Goal: Task Accomplishment & Management: Manage account settings

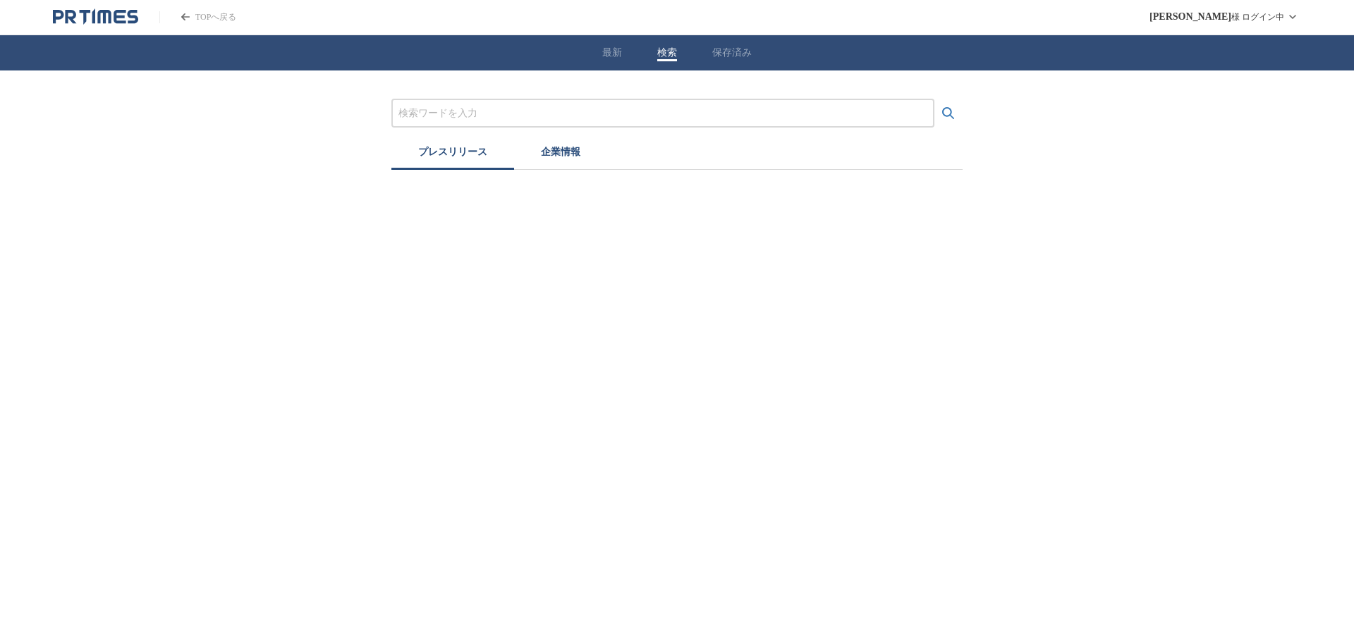
click at [671, 52] on button "検索" at bounding box center [667, 53] width 20 height 13
click at [743, 58] on button "保存済み" at bounding box center [731, 53] width 39 height 13
click at [666, 59] on button "検索" at bounding box center [667, 53] width 20 height 13
click at [594, 116] on input "プレスリリースおよび企業を検索する" at bounding box center [662, 114] width 529 height 16
click at [715, 170] on html "TOPへ戻る [PERSON_NAME] ログイン中 最新 検索 保存済み プレスリリース 企業情報" at bounding box center [677, 85] width 1354 height 170
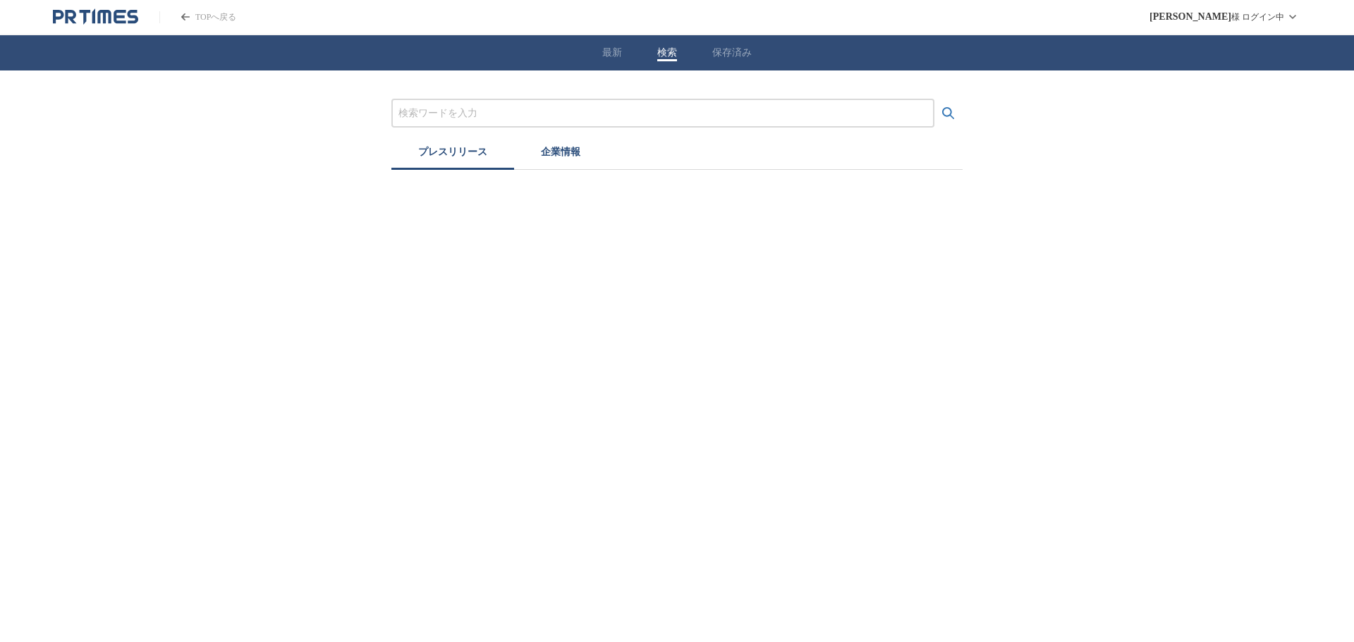
click at [651, 121] on div at bounding box center [662, 113] width 543 height 29
click at [646, 118] on input "プレスリリースおよび企業を検索する" at bounding box center [662, 114] width 529 height 16
click at [700, 170] on html "TOPへ戻る [PERSON_NAME] ログイン中 最新 検索 保存済み プレスリリース 企業情報" at bounding box center [677, 85] width 1354 height 170
click at [618, 114] on input "プレスリリースおよび企業を検索する" at bounding box center [662, 114] width 529 height 16
click at [934, 99] on button "検索する" at bounding box center [948, 113] width 28 height 28
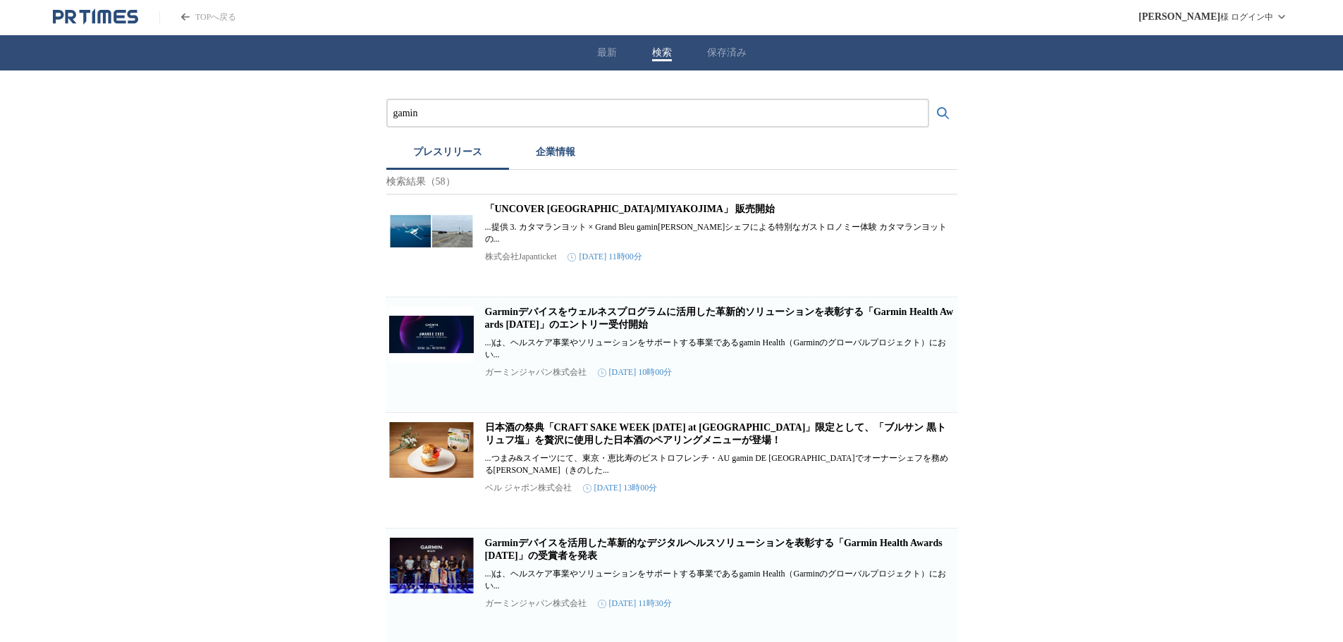
click at [615, 112] on input "gamin" at bounding box center [657, 114] width 529 height 16
click at [929, 99] on button "検索する" at bounding box center [943, 113] width 28 height 28
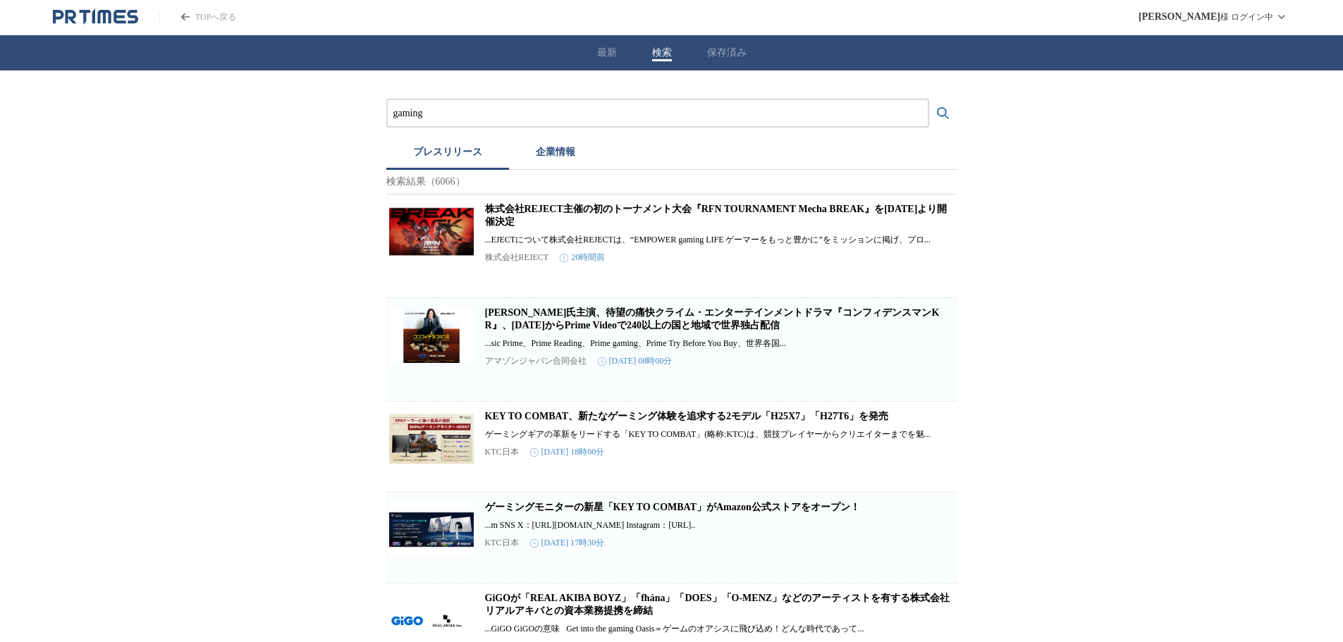
drag, startPoint x: 455, startPoint y: 106, endPoint x: 281, endPoint y: 103, distance: 174.2
click at [929, 99] on button "検索する" at bounding box center [943, 113] width 28 height 28
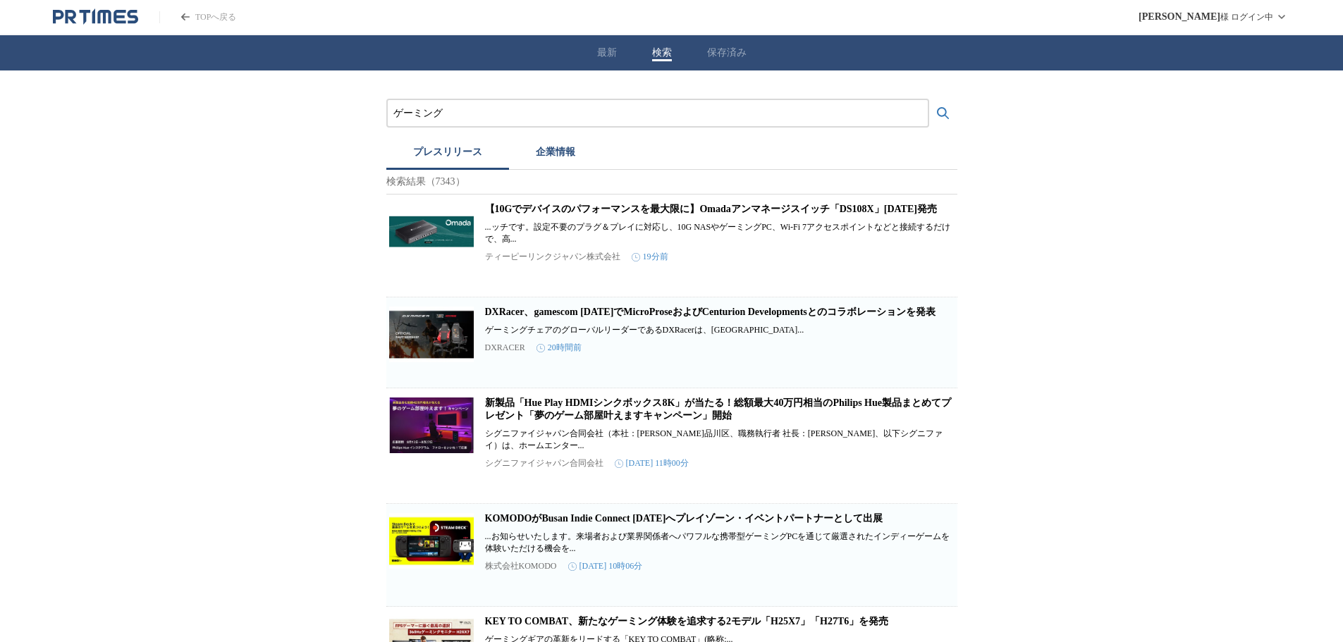
drag, startPoint x: 483, startPoint y: 105, endPoint x: 373, endPoint y: 108, distance: 110.0
click at [929, 99] on button "検索する" at bounding box center [943, 113] width 28 height 28
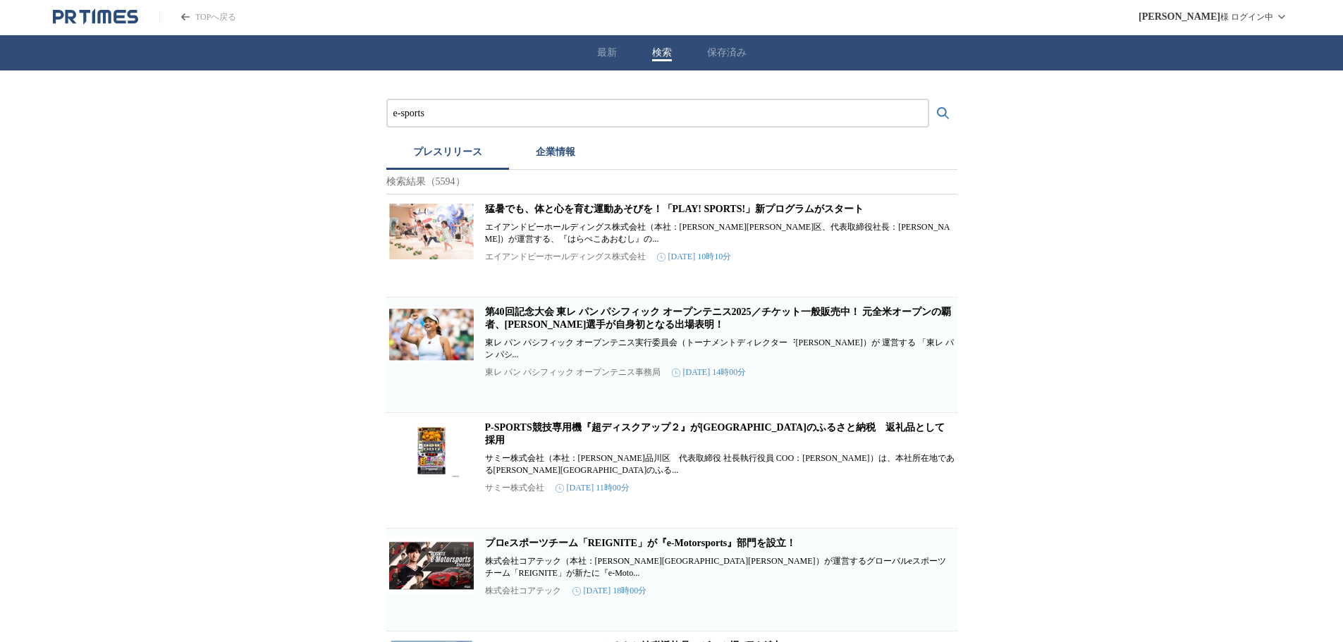
drag, startPoint x: 443, startPoint y: 109, endPoint x: 343, endPoint y: 104, distance: 99.6
type input "eスポーツ"
click at [929, 99] on button "検索する" at bounding box center [943, 113] width 28 height 28
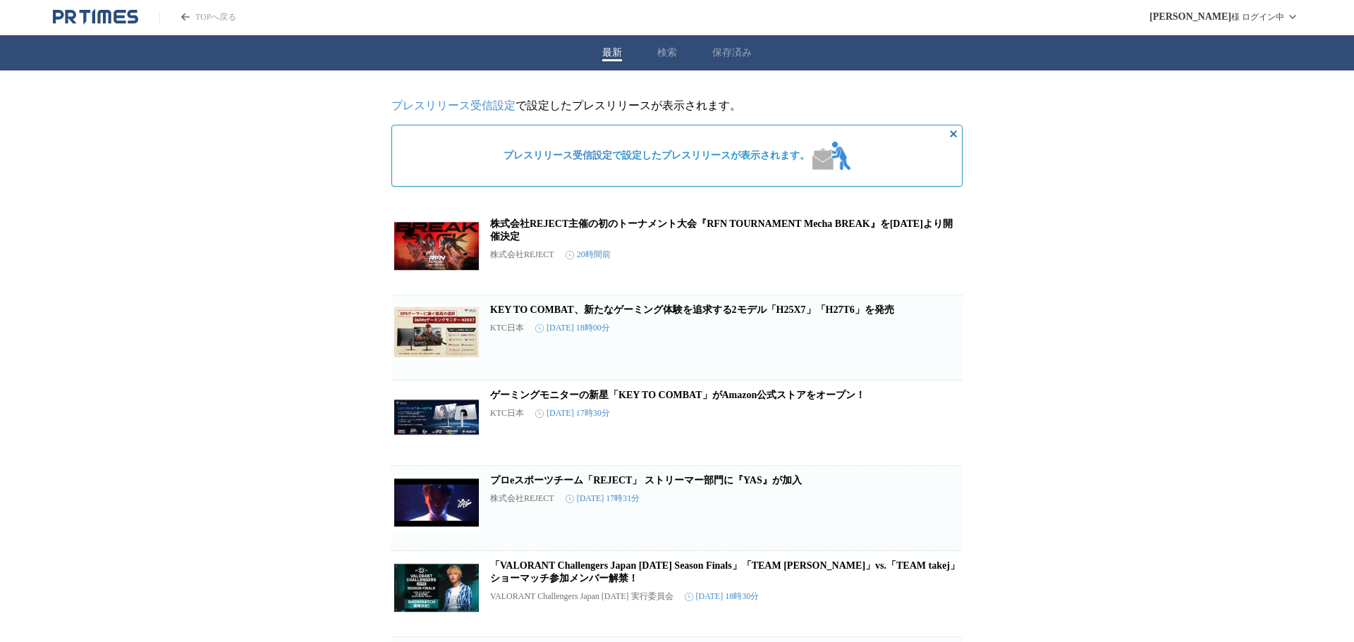
click at [730, 54] on button "保存済み" at bounding box center [731, 53] width 39 height 13
click at [617, 54] on div "最新 検索 保存済み" at bounding box center [671, 52] width 1343 height 35
click at [494, 111] on link "プレスリリース受信設定" at bounding box center [448, 105] width 124 height 12
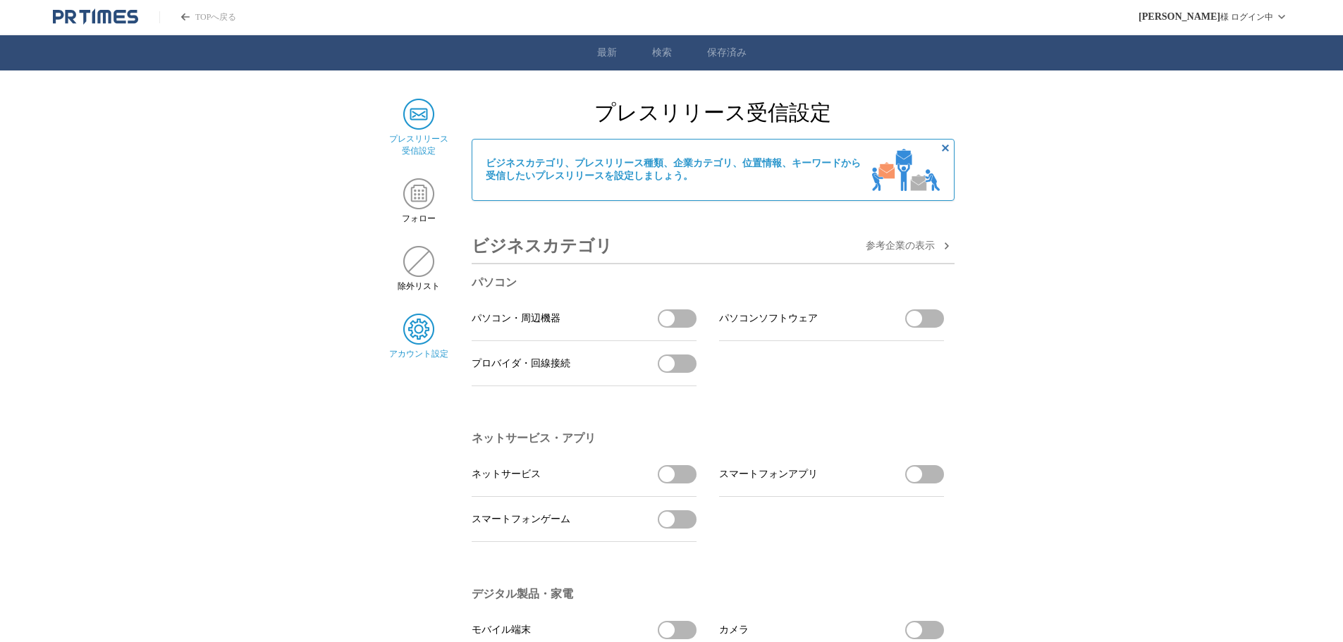
click at [416, 319] on img at bounding box center [418, 329] width 31 height 31
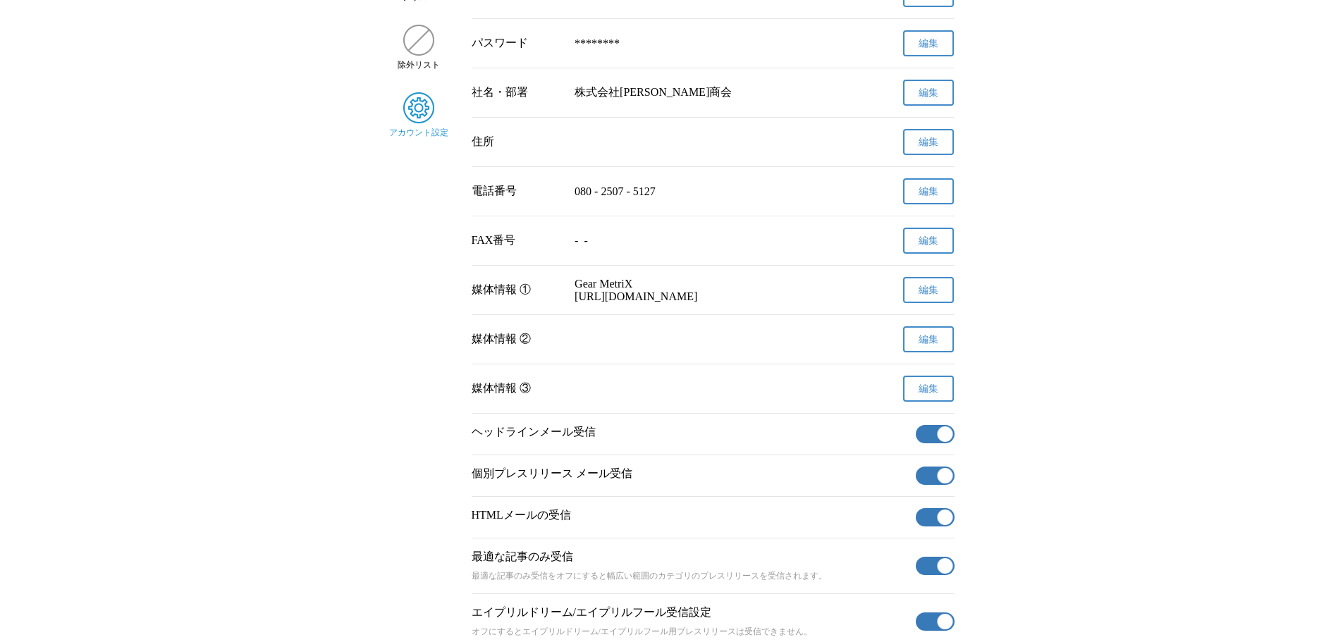
scroll to position [353, 0]
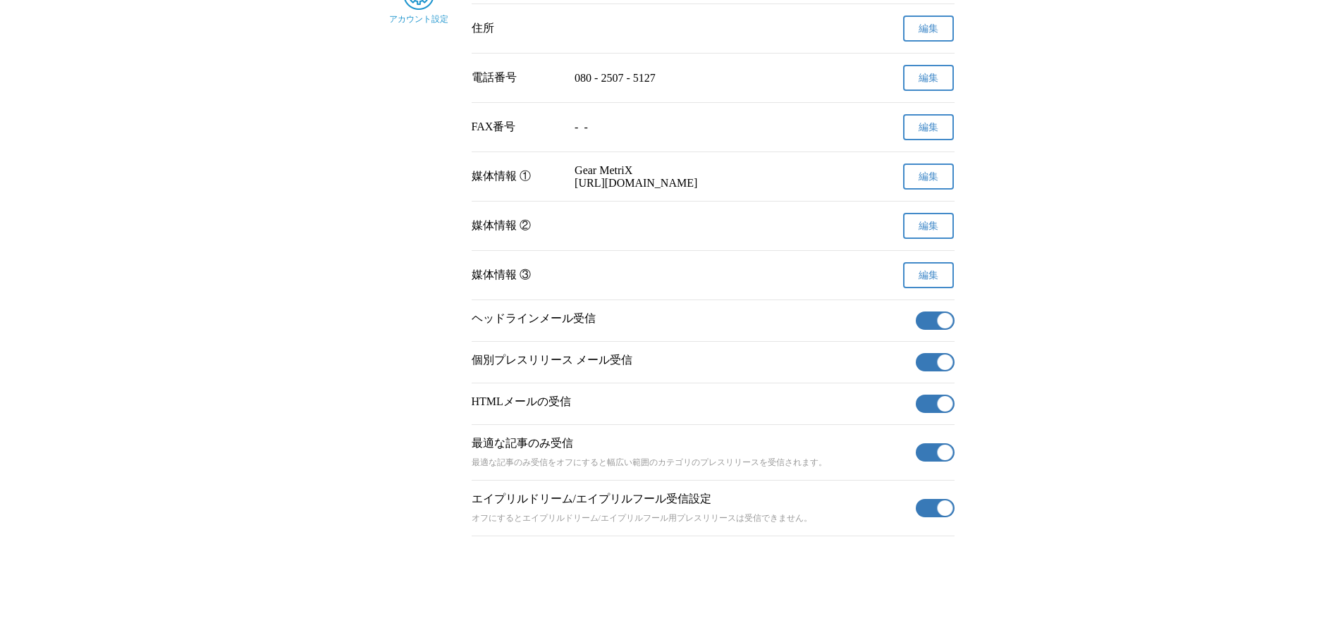
click at [926, 324] on button "有効" at bounding box center [935, 321] width 39 height 18
drag, startPoint x: 936, startPoint y: 398, endPoint x: 927, endPoint y: 400, distance: 9.3
click at [934, 399] on button "有効" at bounding box center [935, 404] width 39 height 18
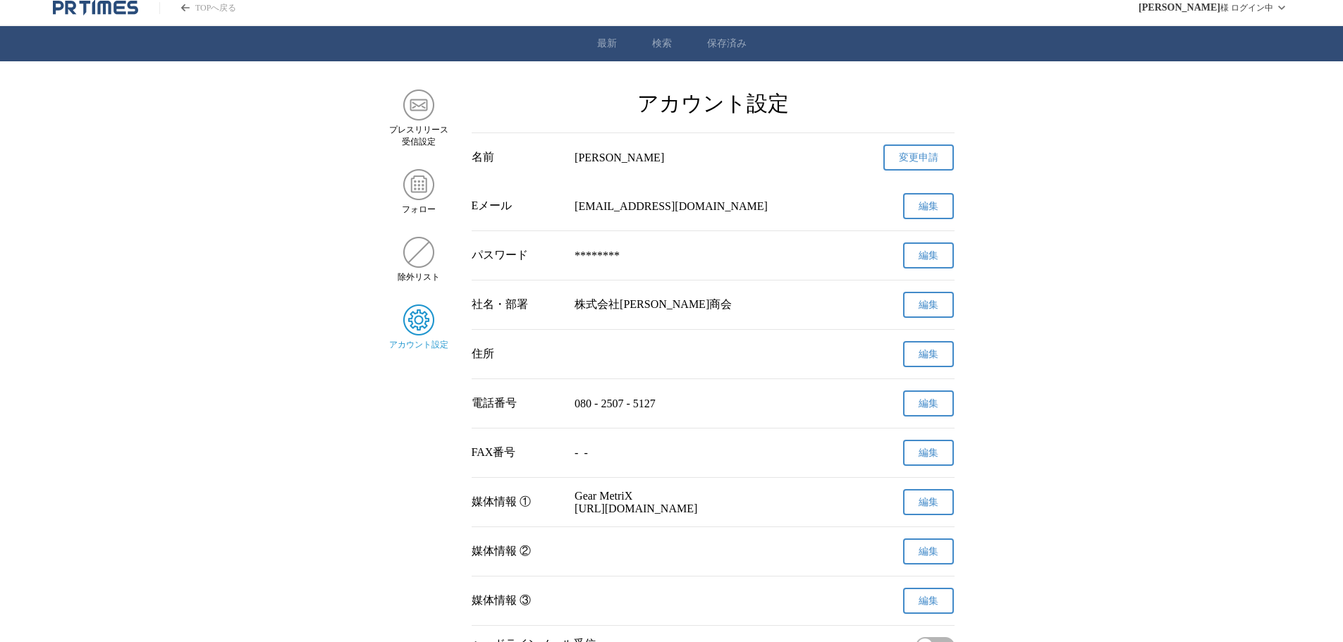
scroll to position [0, 0]
